Goal: Navigation & Orientation: Find specific page/section

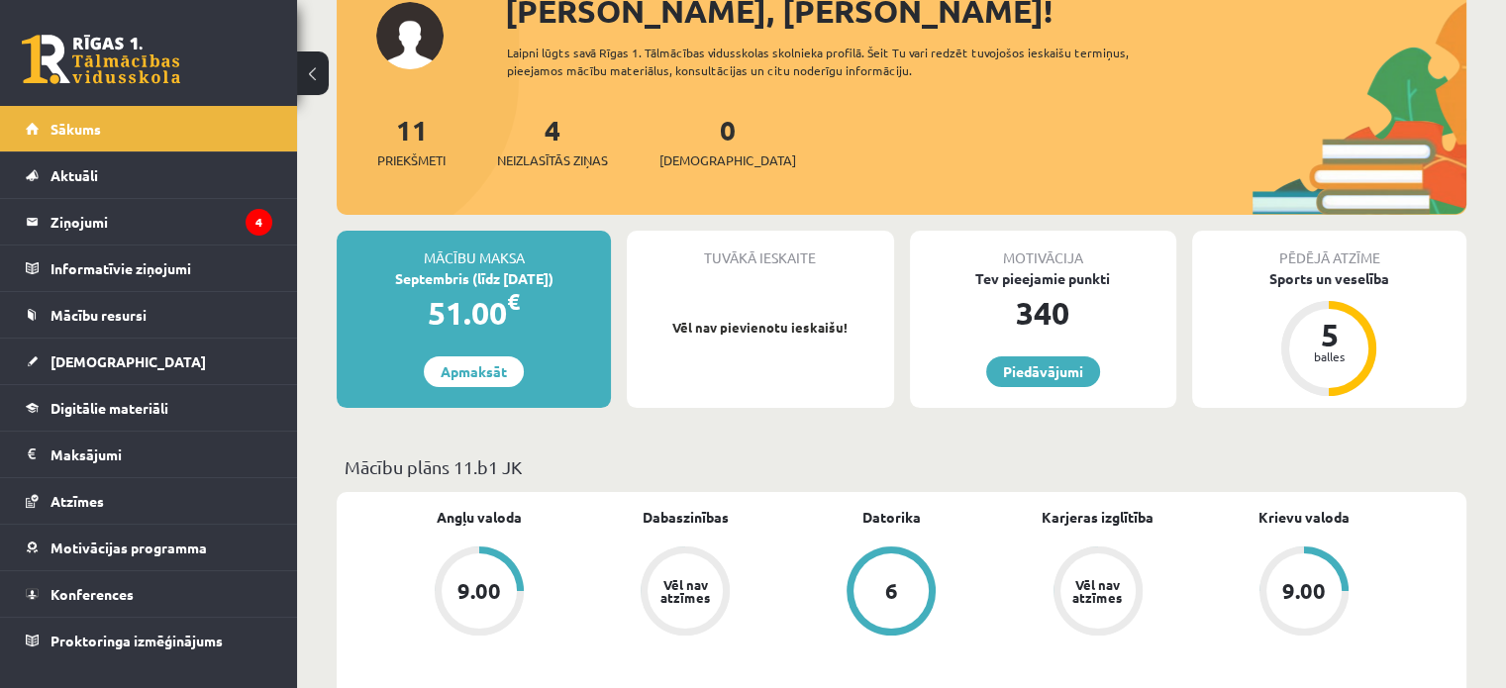
scroll to position [164, 0]
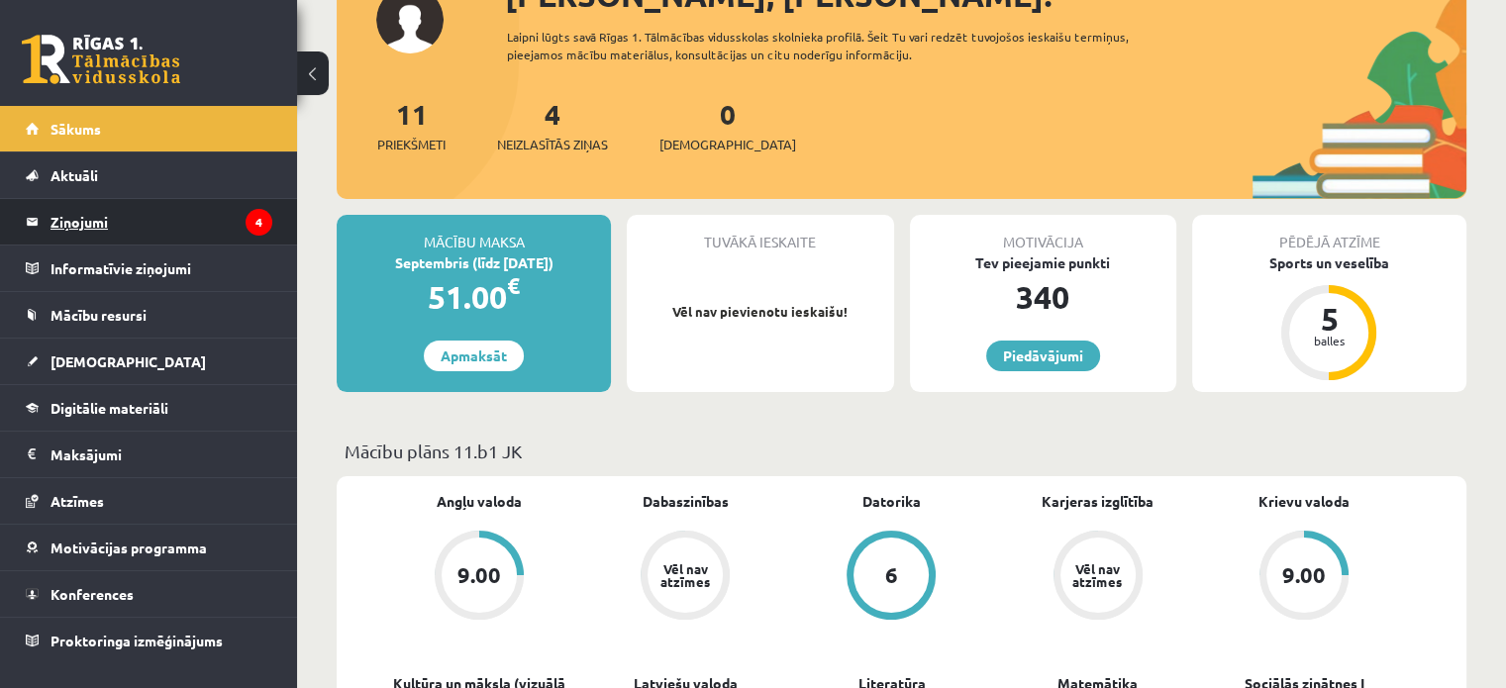
click at [169, 226] on legend "Ziņojumi 4" at bounding box center [161, 222] width 222 height 46
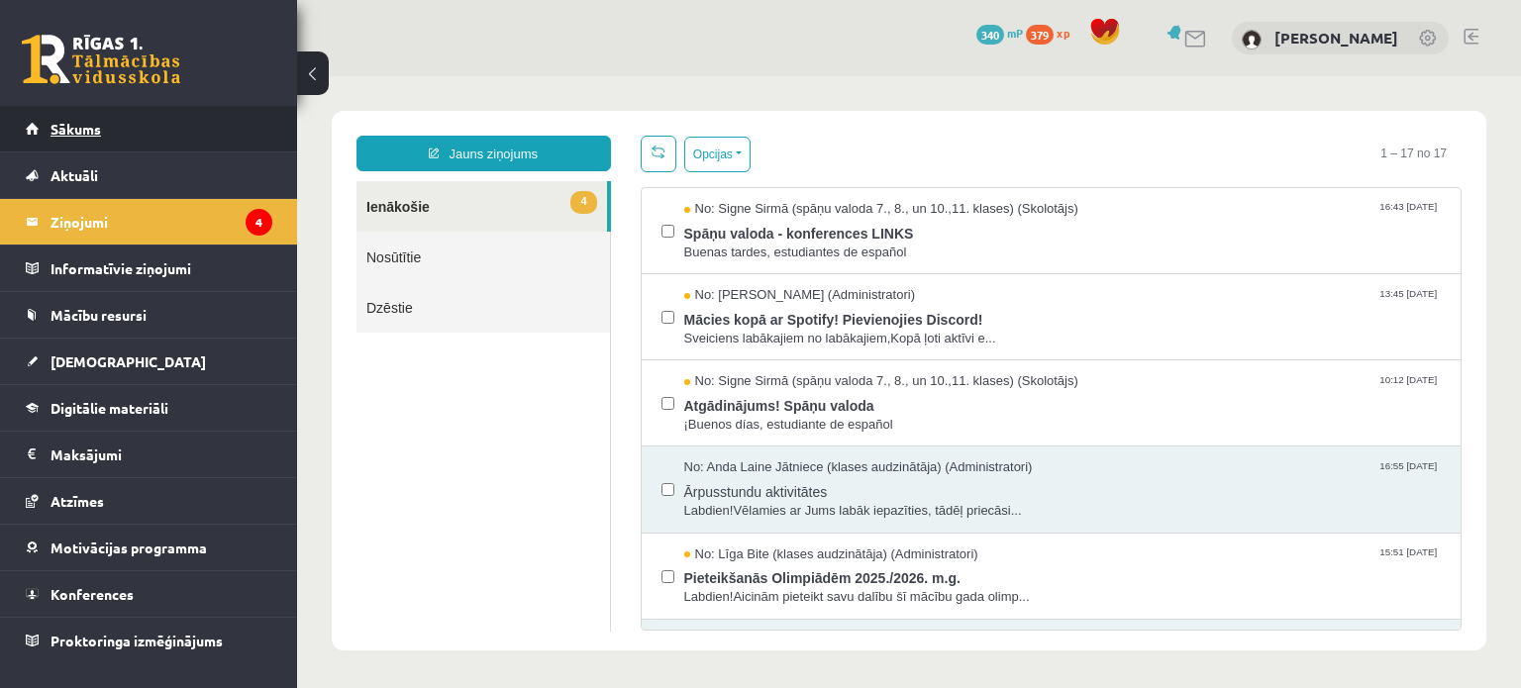
click at [145, 135] on link "Sākums" at bounding box center [149, 129] width 247 height 46
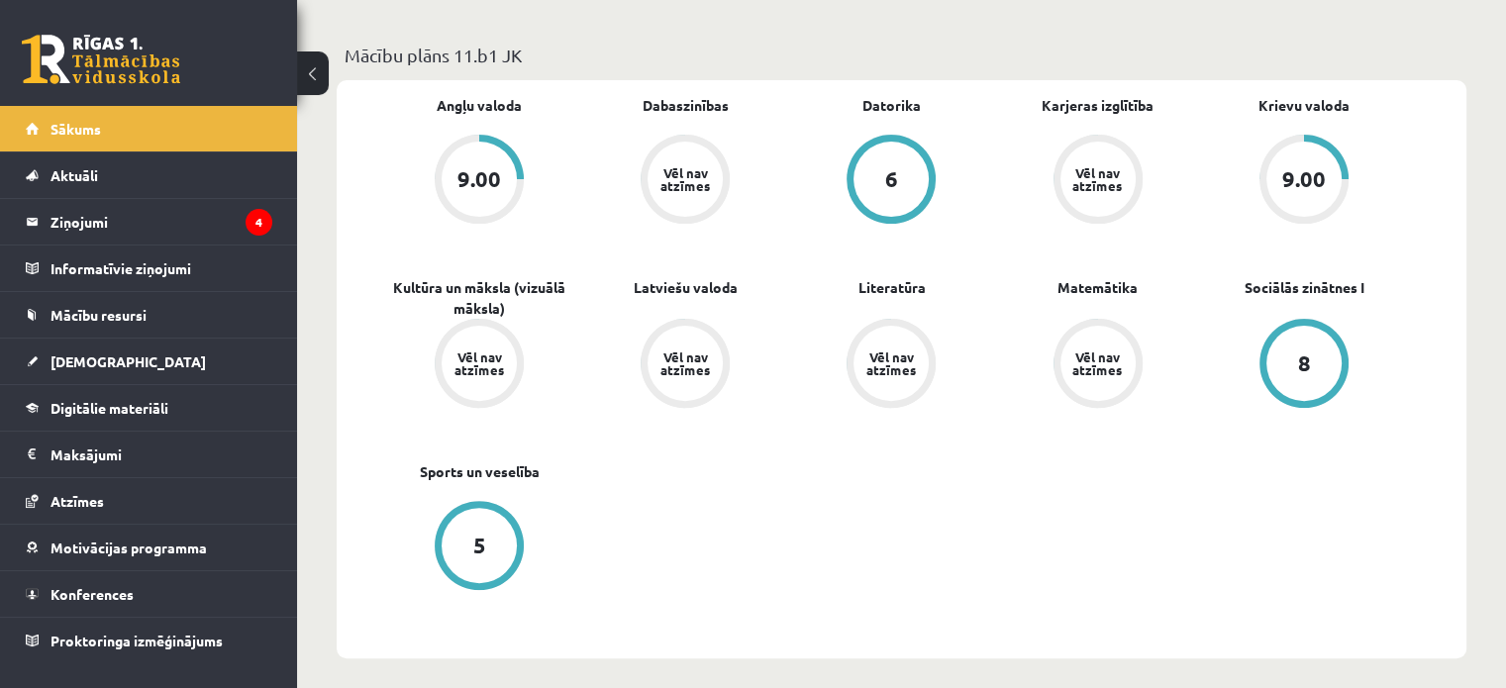
scroll to position [758, 0]
